Goal: Information Seeking & Learning: Learn about a topic

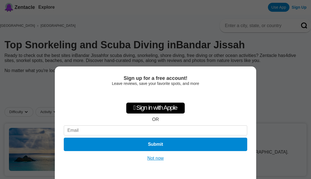
click at [166, 156] on button "Not now" at bounding box center [156, 159] width 20 height 6
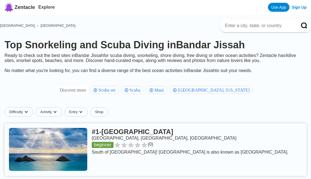
click at [41, 28] on span "[GEOGRAPHIC_DATA]" at bounding box center [58, 26] width 35 height 4
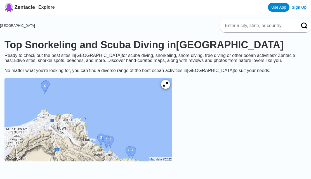
scroll to position [17, 0]
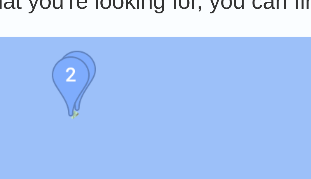
click at [17, 61] on img at bounding box center [88, 103] width 168 height 84
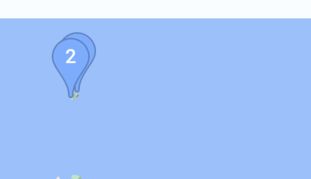
click at [15, 61] on img at bounding box center [88, 103] width 168 height 84
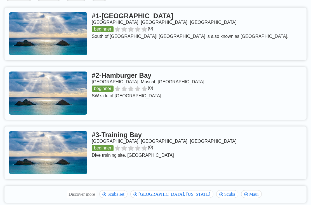
scroll to position [294, 0]
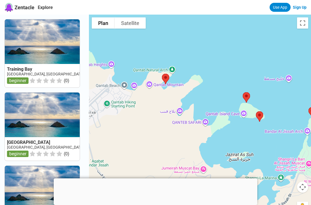
click at [136, 26] on button "Satellite" at bounding box center [130, 22] width 31 height 11
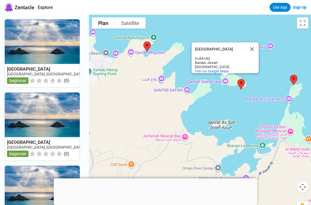
click at [229, 73] on span "Voir sur Google Maps" at bounding box center [212, 71] width 34 height 4
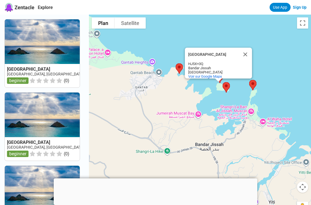
click at [249, 60] on button "Fermer" at bounding box center [245, 54] width 13 height 13
